Goal: Information Seeking & Learning: Learn about a topic

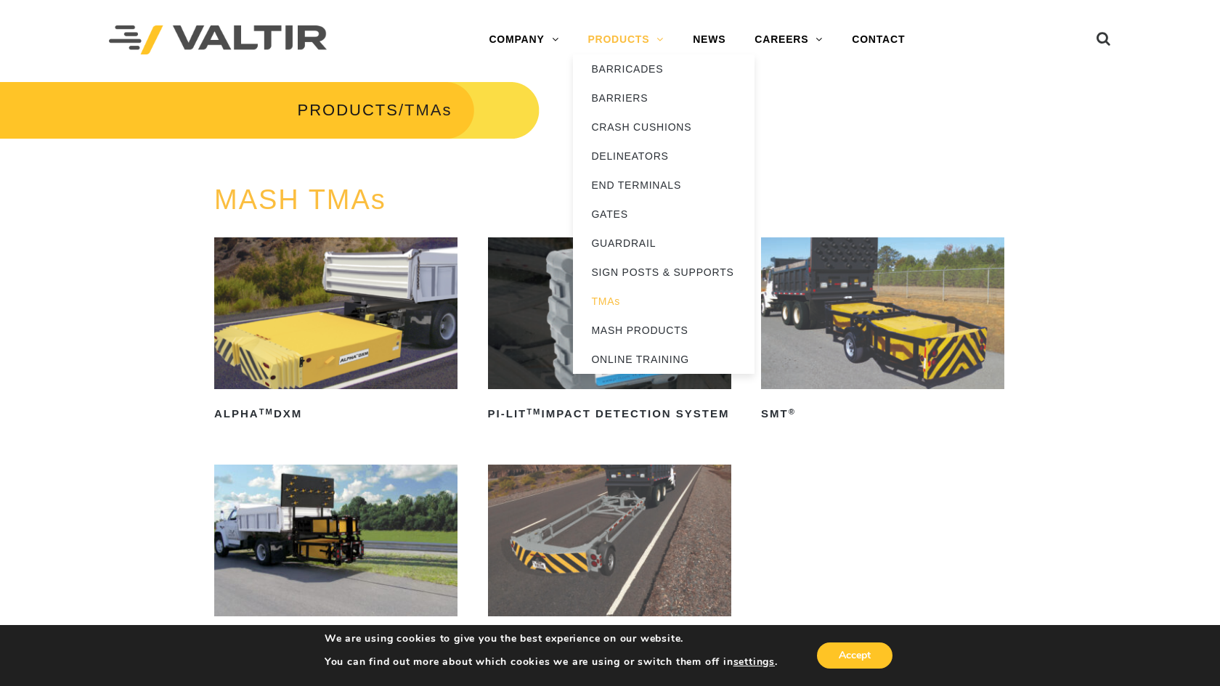
click at [634, 44] on link "PRODUCTS" at bounding box center [625, 39] width 105 height 29
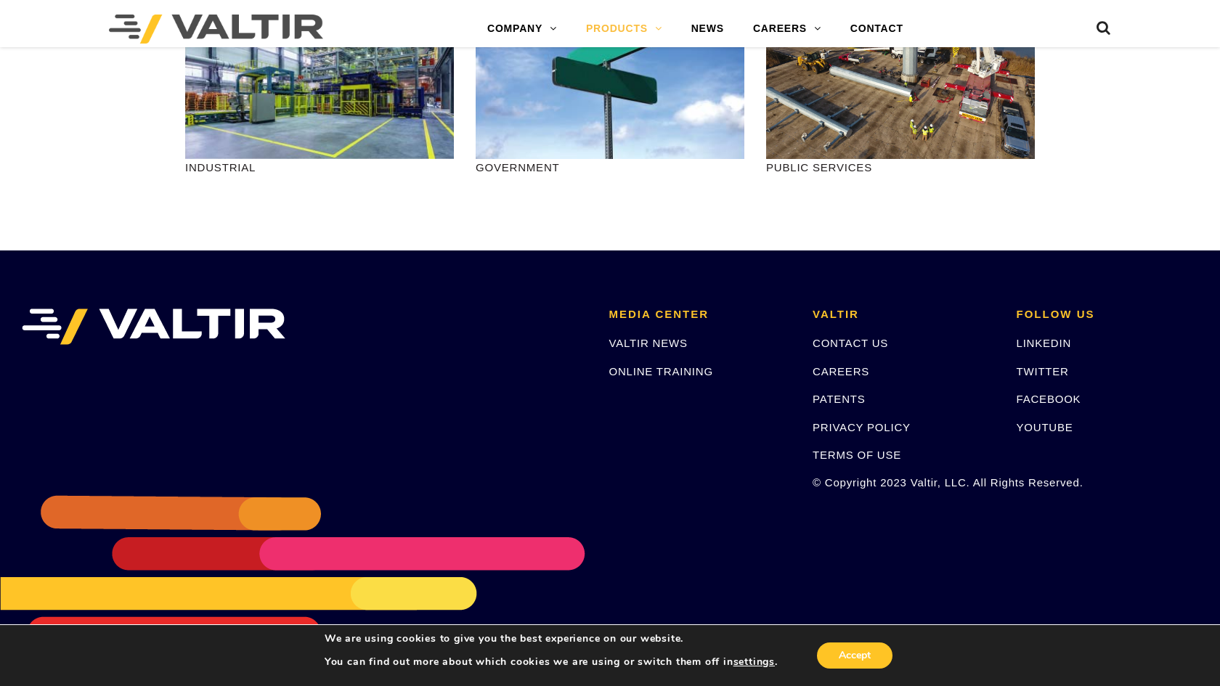
scroll to position [1853, 0]
click at [822, 342] on link "CONTACT US" at bounding box center [851, 343] width 76 height 12
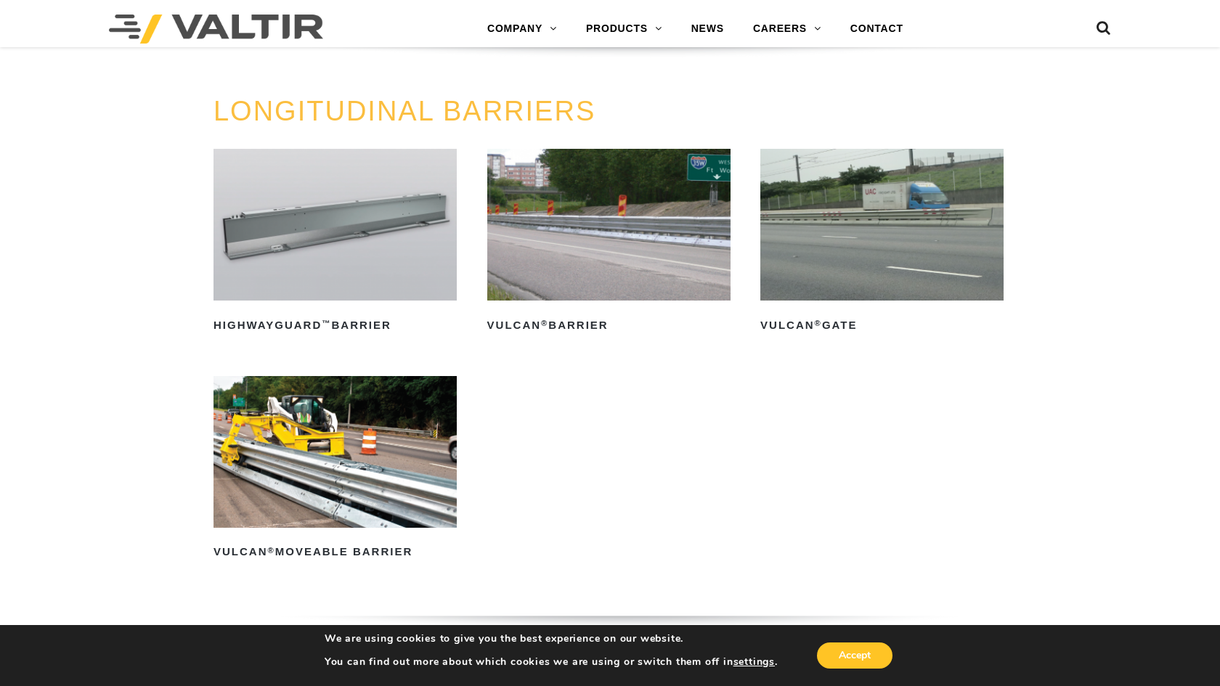
scroll to position [1571, 1]
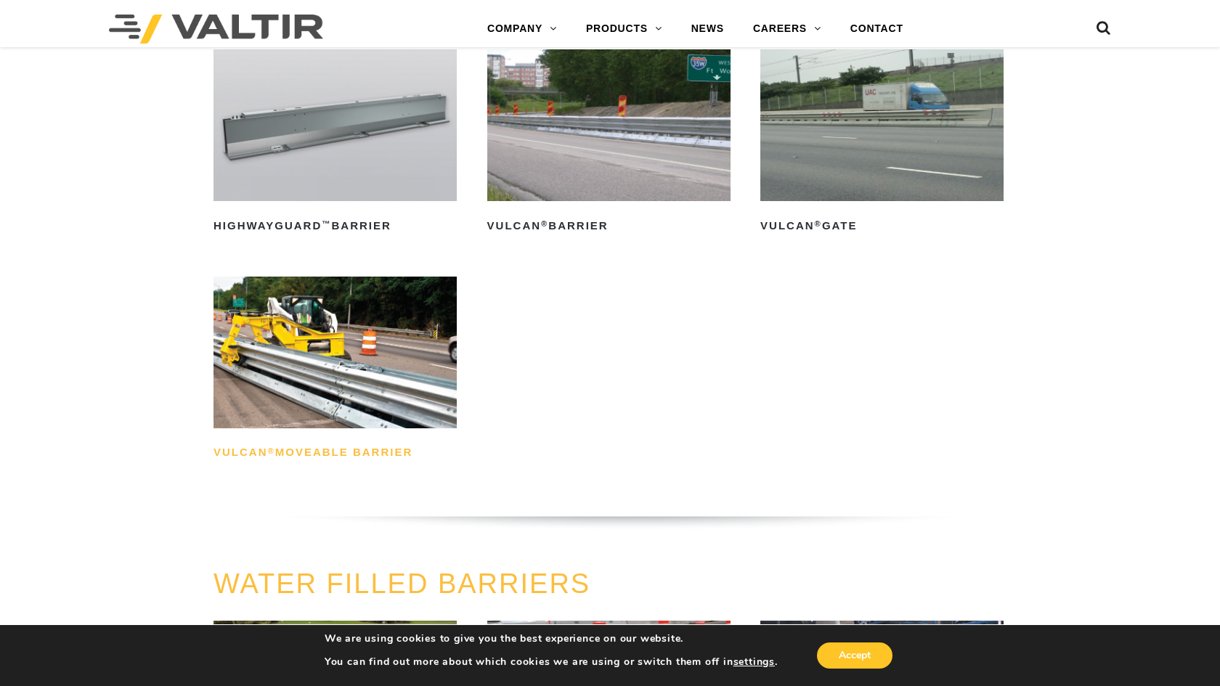
click at [362, 465] on h2 "Vulcan ® Moveable Barrier" at bounding box center [334, 452] width 243 height 23
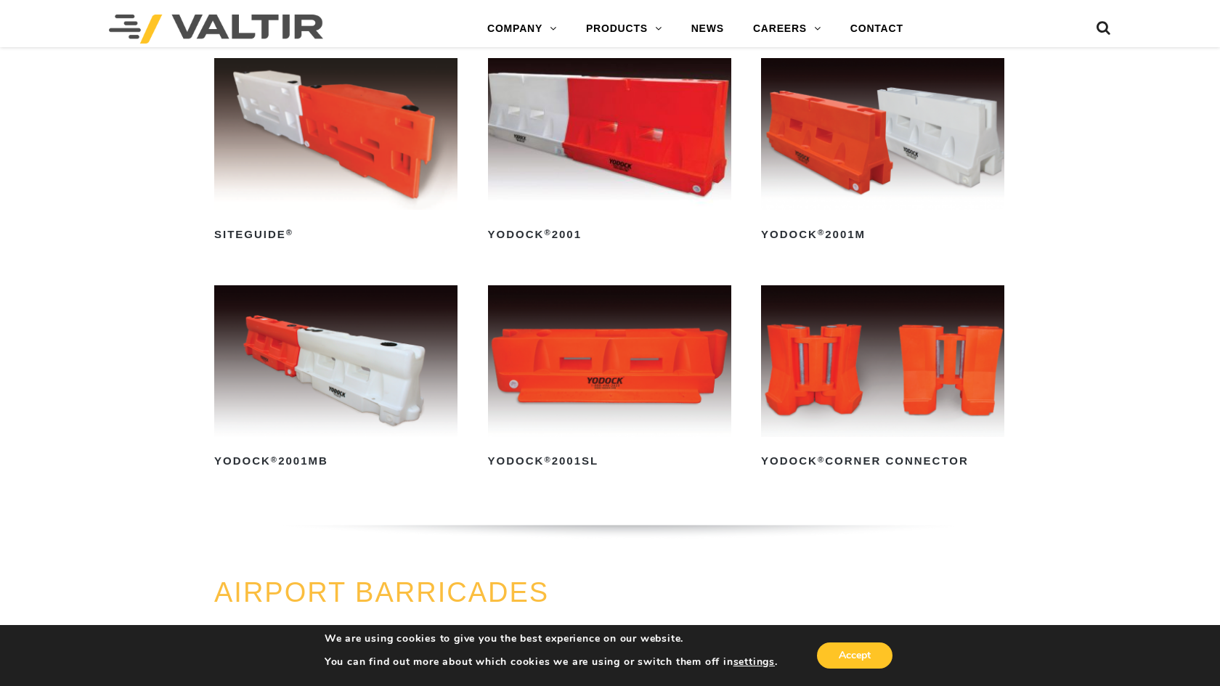
scroll to position [1165, 0]
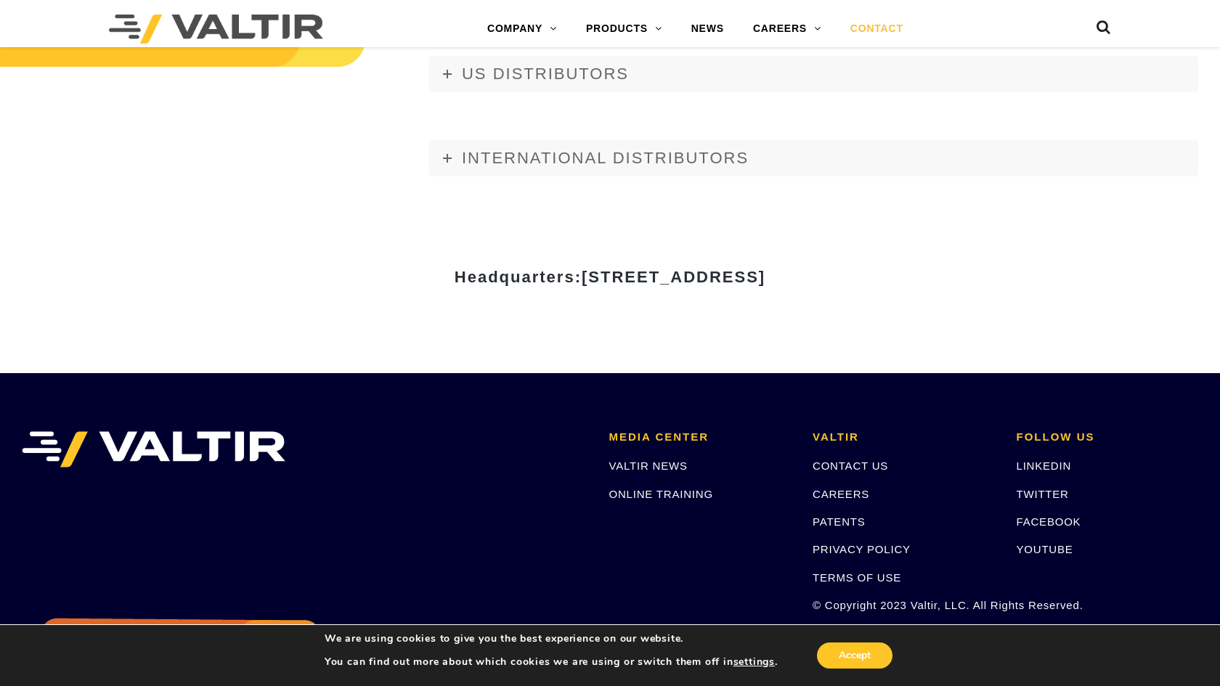
scroll to position [1807, 0]
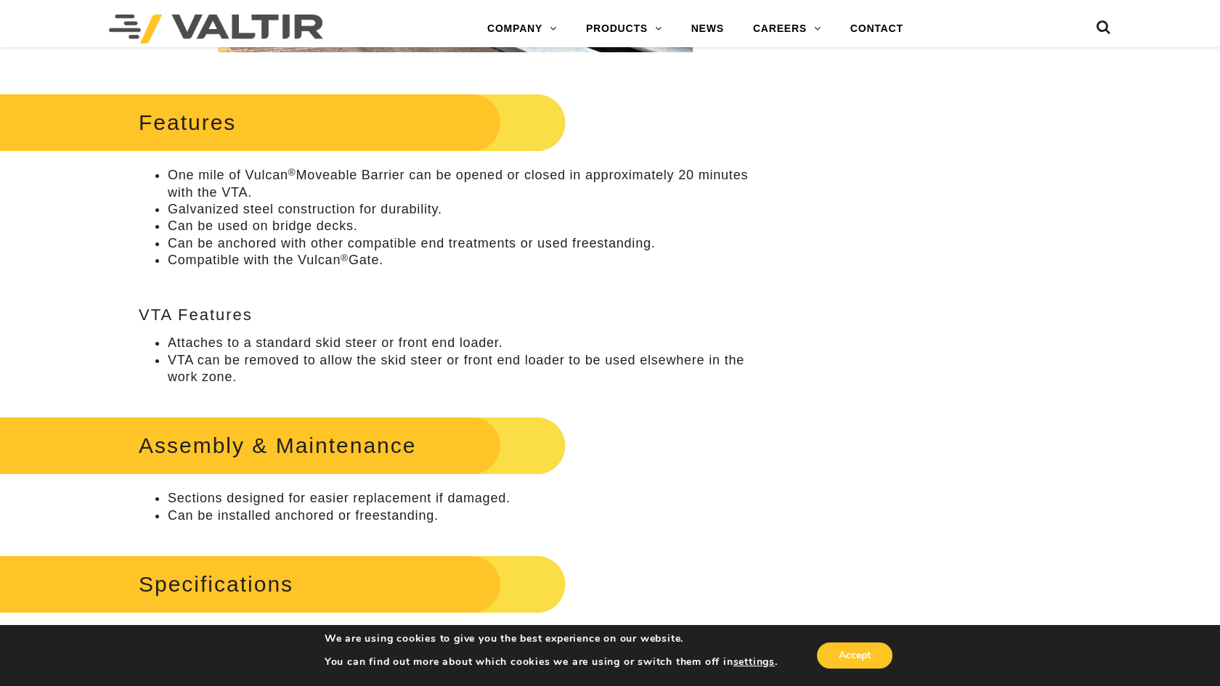
scroll to position [605, 4]
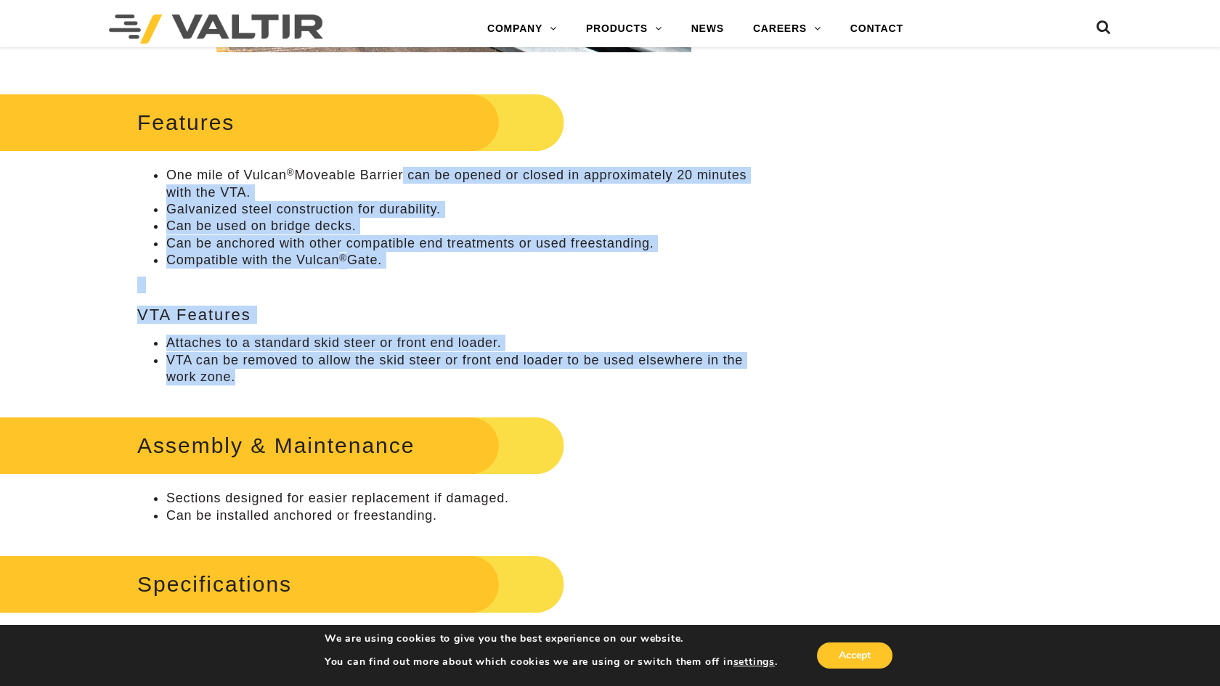
drag, startPoint x: 399, startPoint y: 168, endPoint x: 611, endPoint y: 370, distance: 292.8
click at [611, 370] on div "Features One mile of Vulcan ® Moveable Barrier can be opened or closed in appro…" at bounding box center [453, 237] width 633 height 297
click at [611, 370] on li "VTA can be removed to allow the skid steer or front end loader to be used elsew…" at bounding box center [468, 369] width 604 height 34
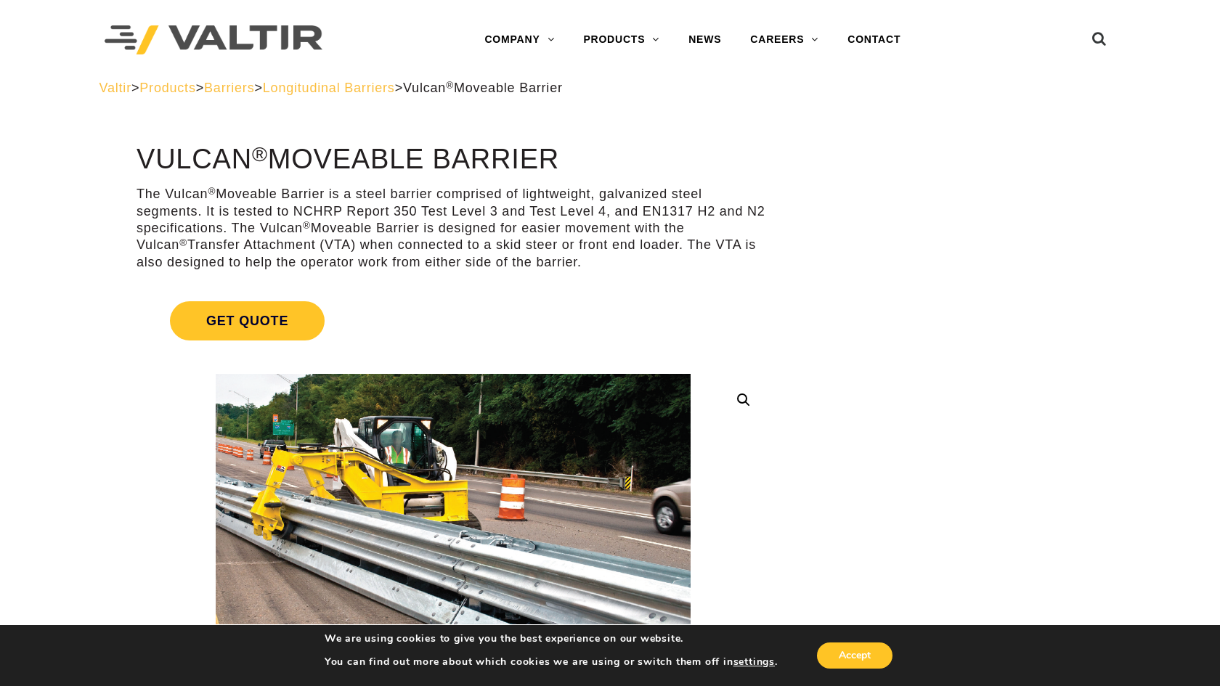
scroll to position [0, 4]
